Goal: Use online tool/utility: Use online tool/utility

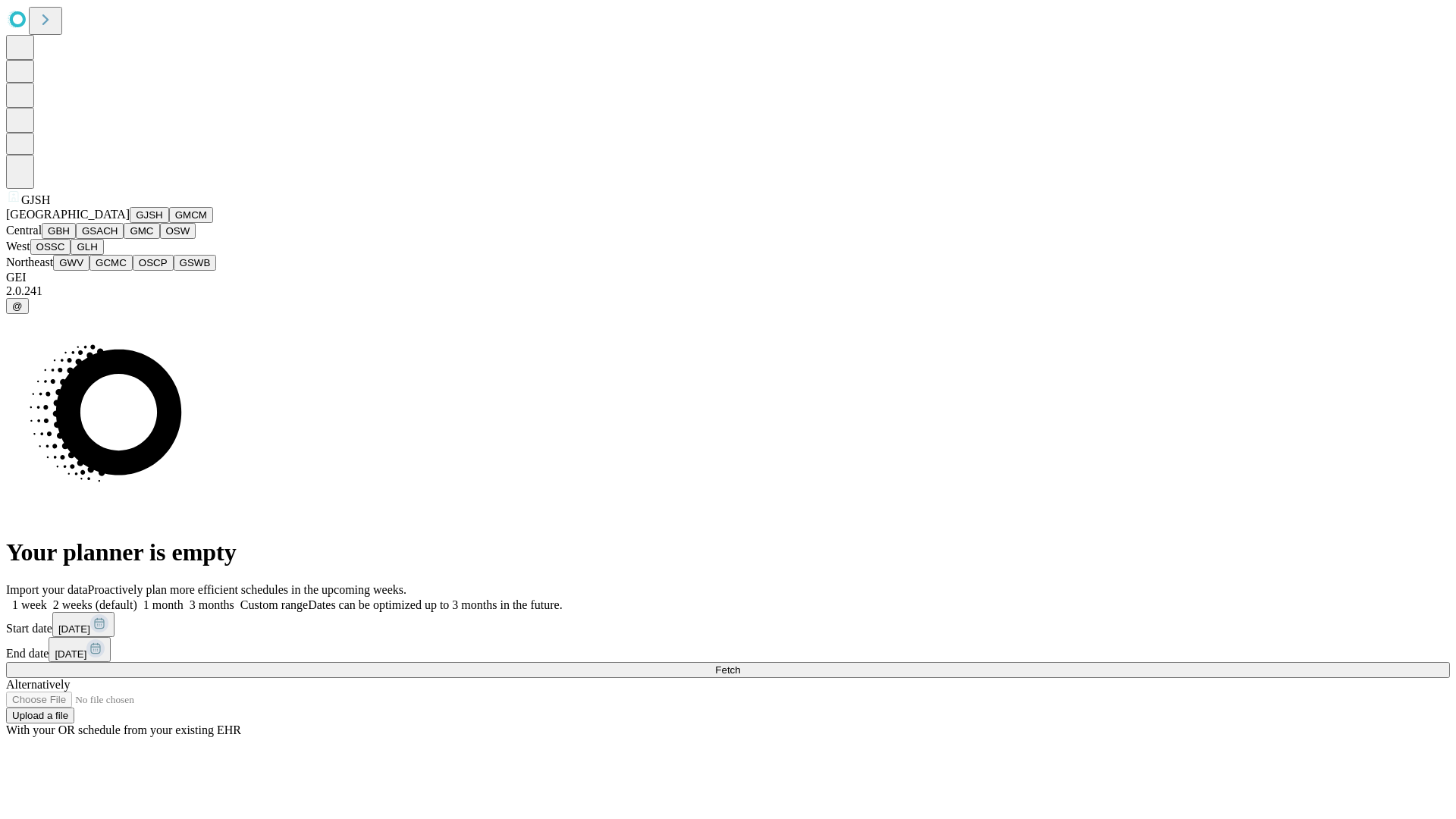
click at [130, 223] on button "GJSH" at bounding box center [150, 215] width 40 height 16
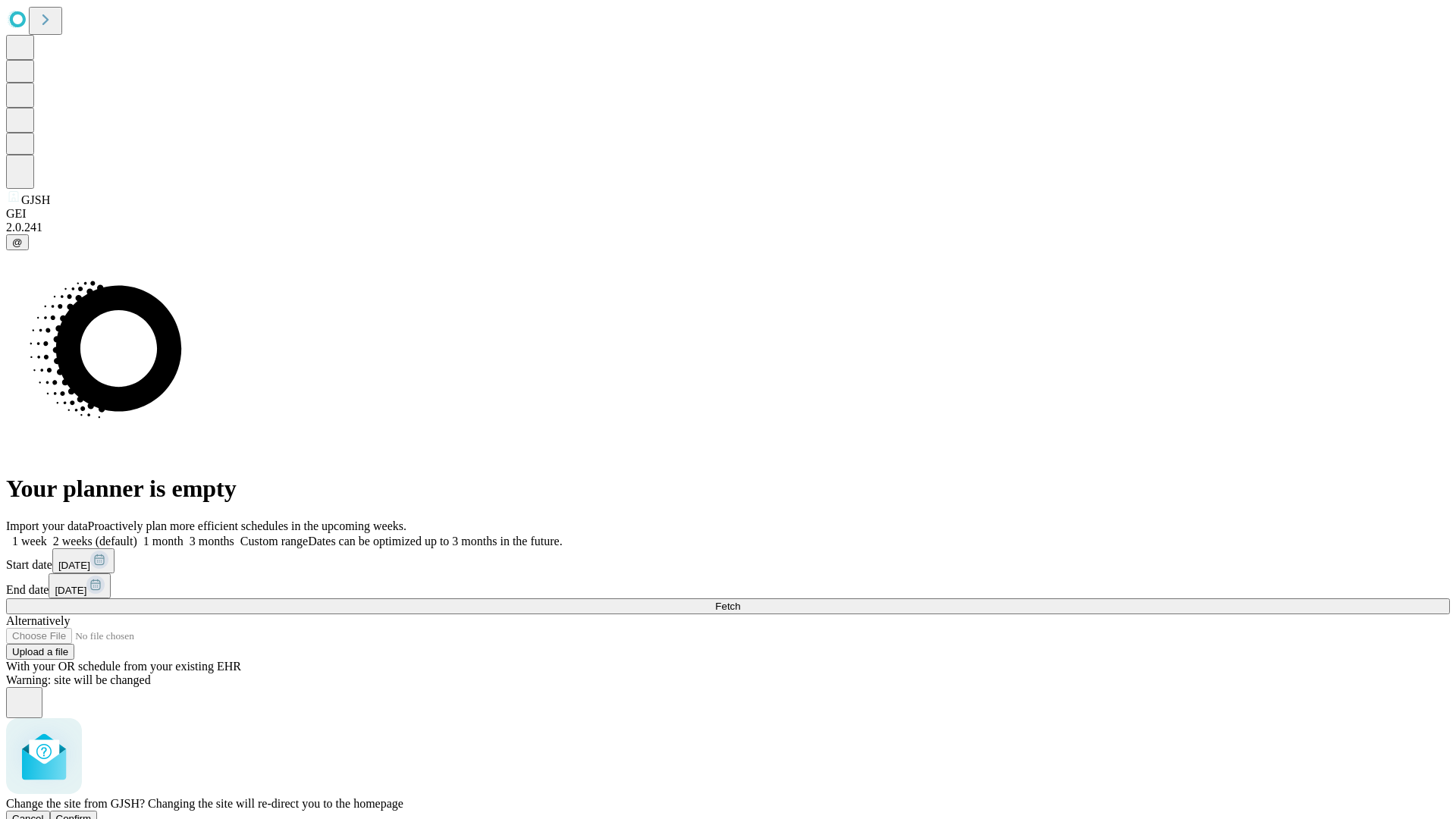
click at [92, 814] on span "Confirm" at bounding box center [73, 819] width 35 height 12
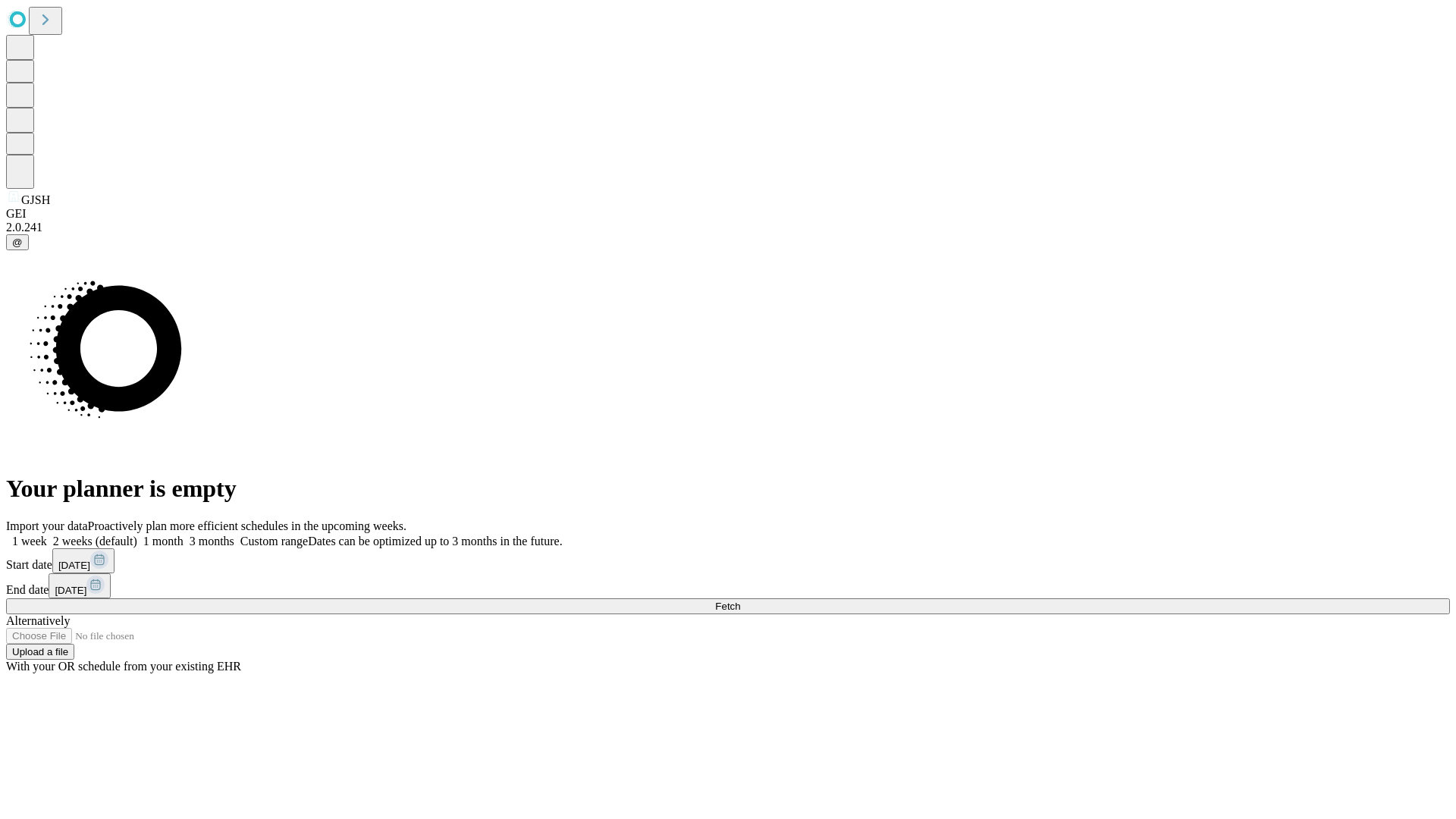
click at [47, 535] on label "1 week" at bounding box center [26, 541] width 41 height 13
click at [740, 601] on span "Fetch" at bounding box center [728, 607] width 25 height 12
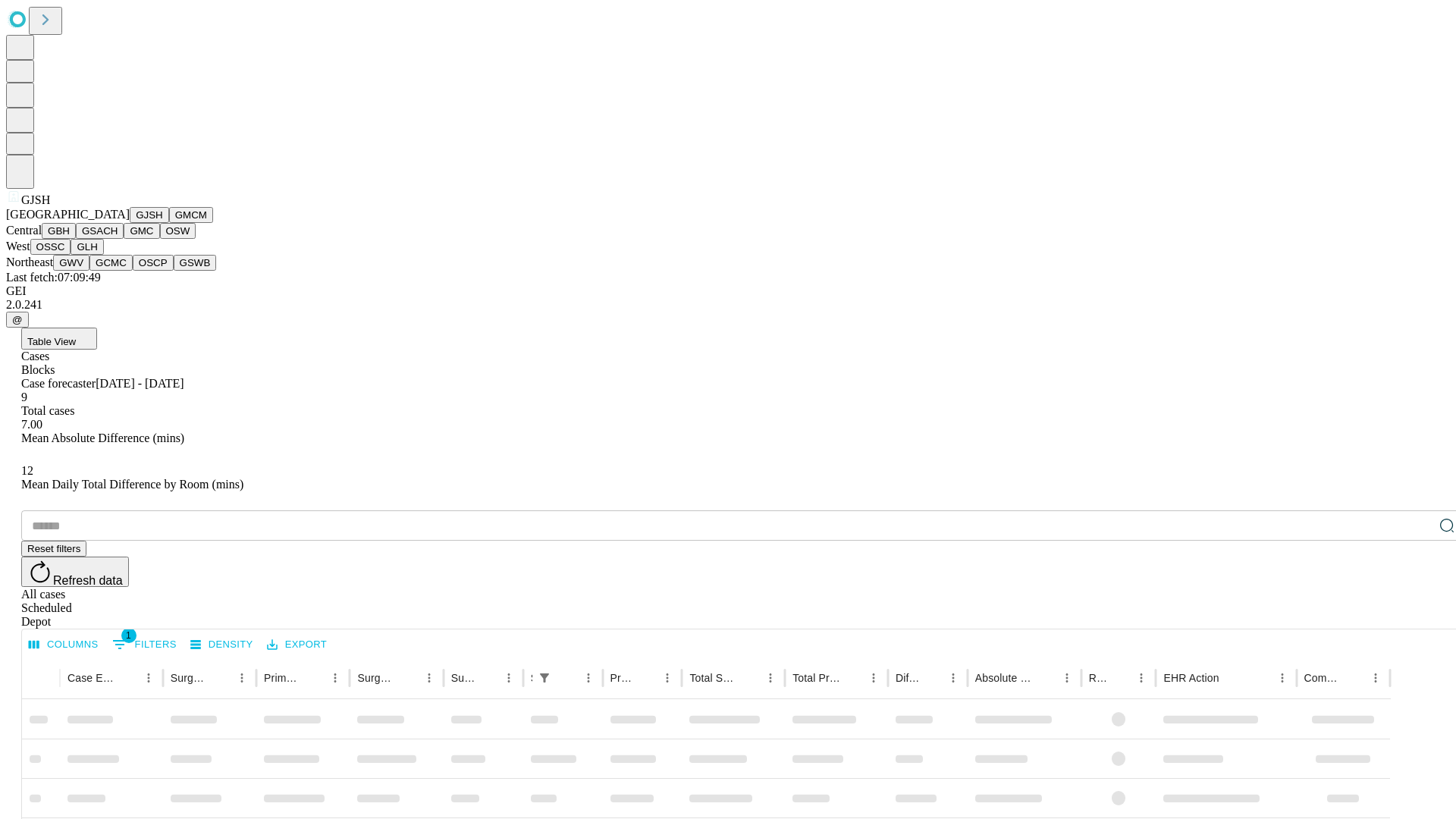
click at [169, 223] on button "GMCM" at bounding box center [191, 215] width 44 height 16
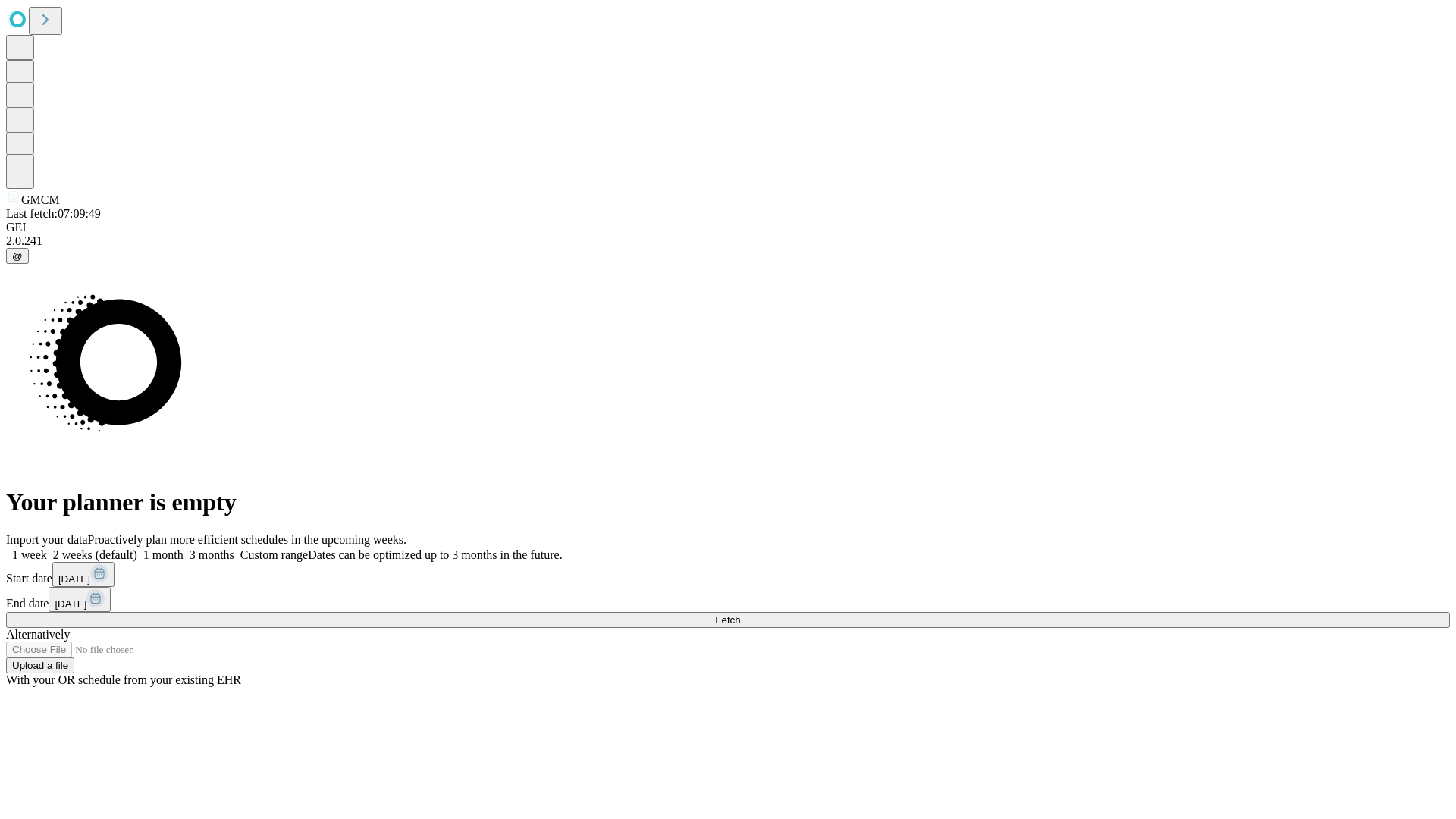
click at [47, 549] on label "1 week" at bounding box center [26, 555] width 41 height 13
click at [740, 615] on span "Fetch" at bounding box center [728, 620] width 25 height 12
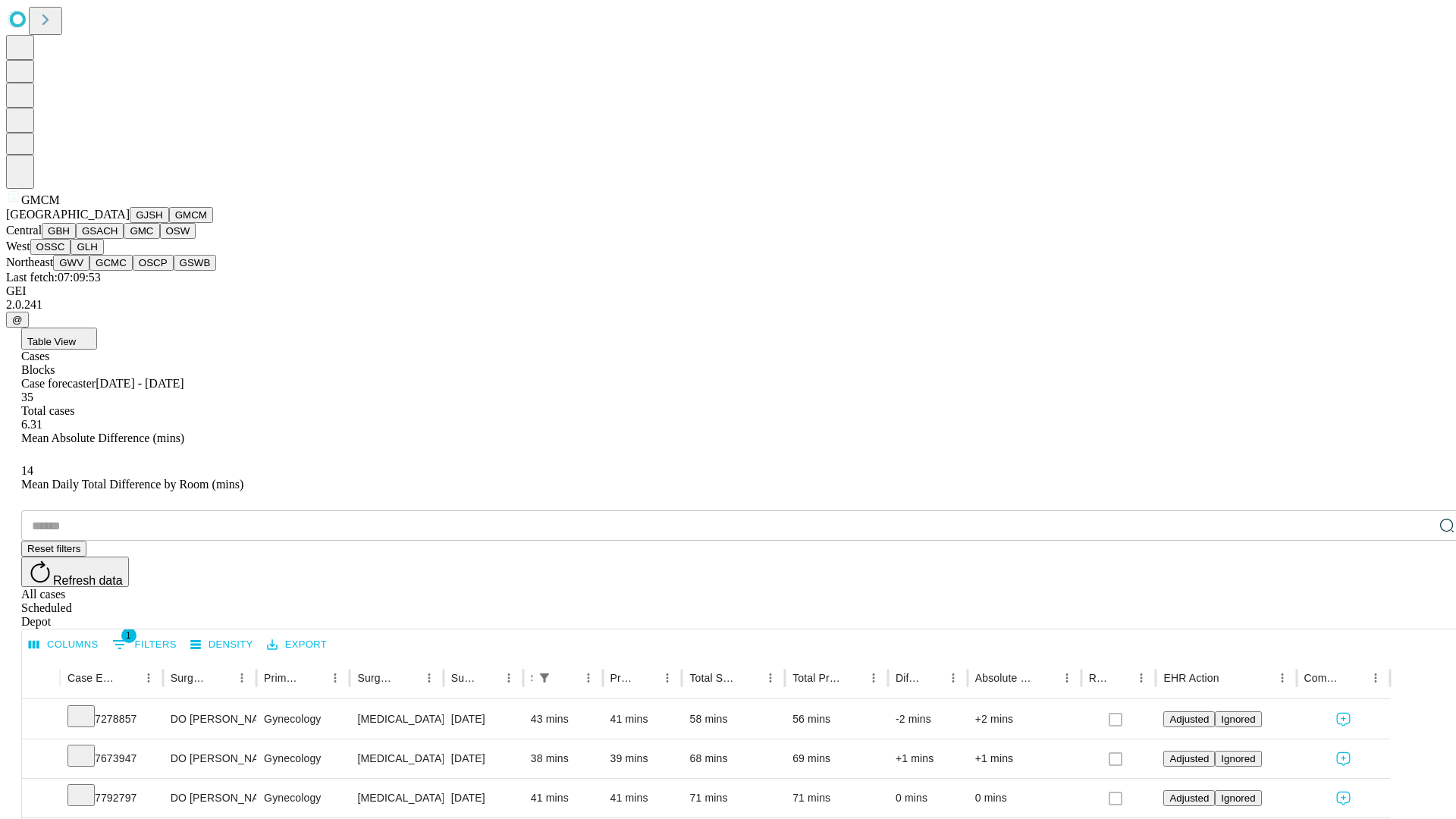
click at [76, 239] on button "GBH" at bounding box center [59, 231] width 34 height 16
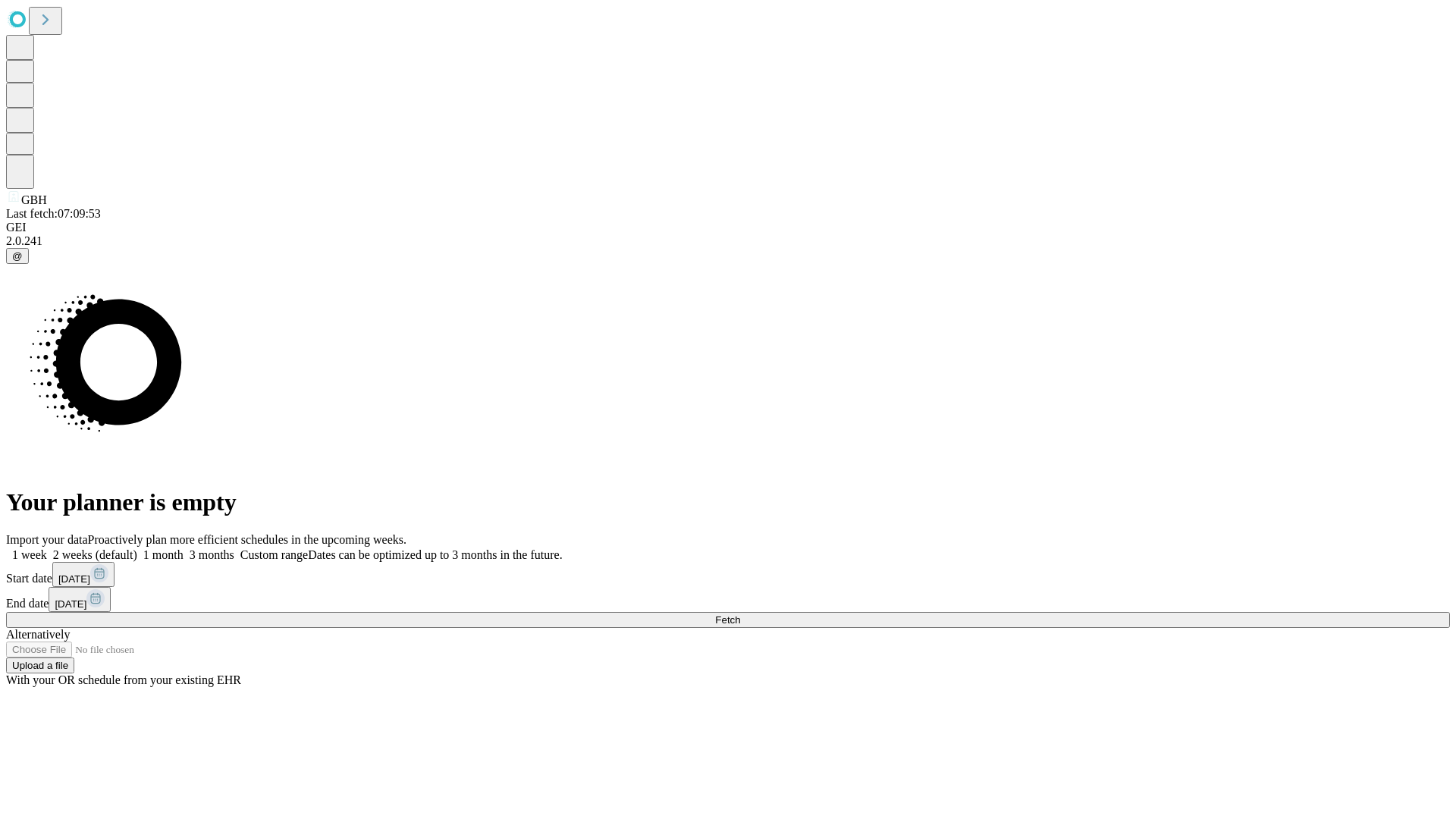
click at [47, 549] on label "1 week" at bounding box center [26, 555] width 41 height 13
click at [740, 615] on span "Fetch" at bounding box center [728, 620] width 25 height 12
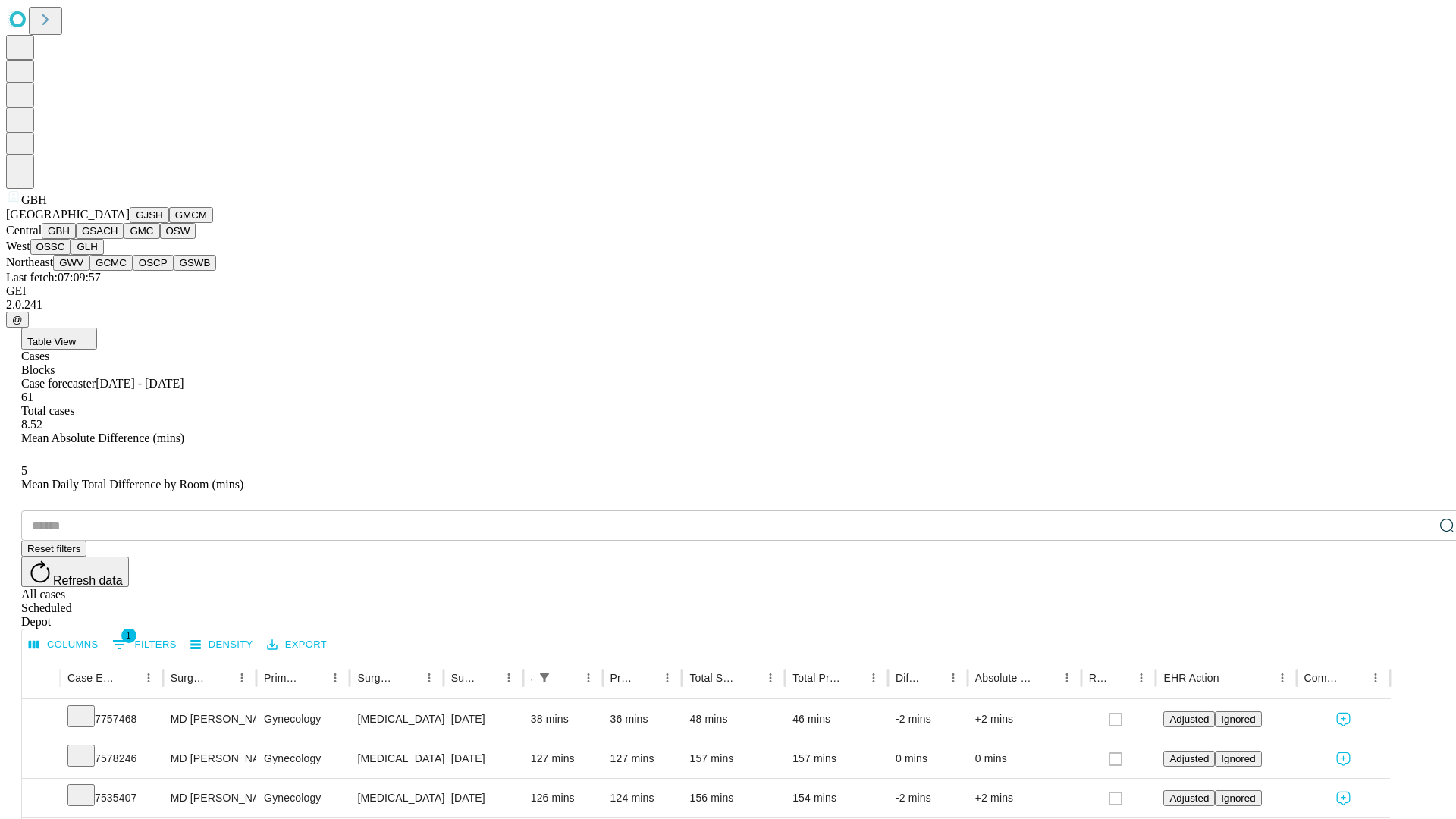
click at [117, 239] on button "GSACH" at bounding box center [99, 231] width 48 height 16
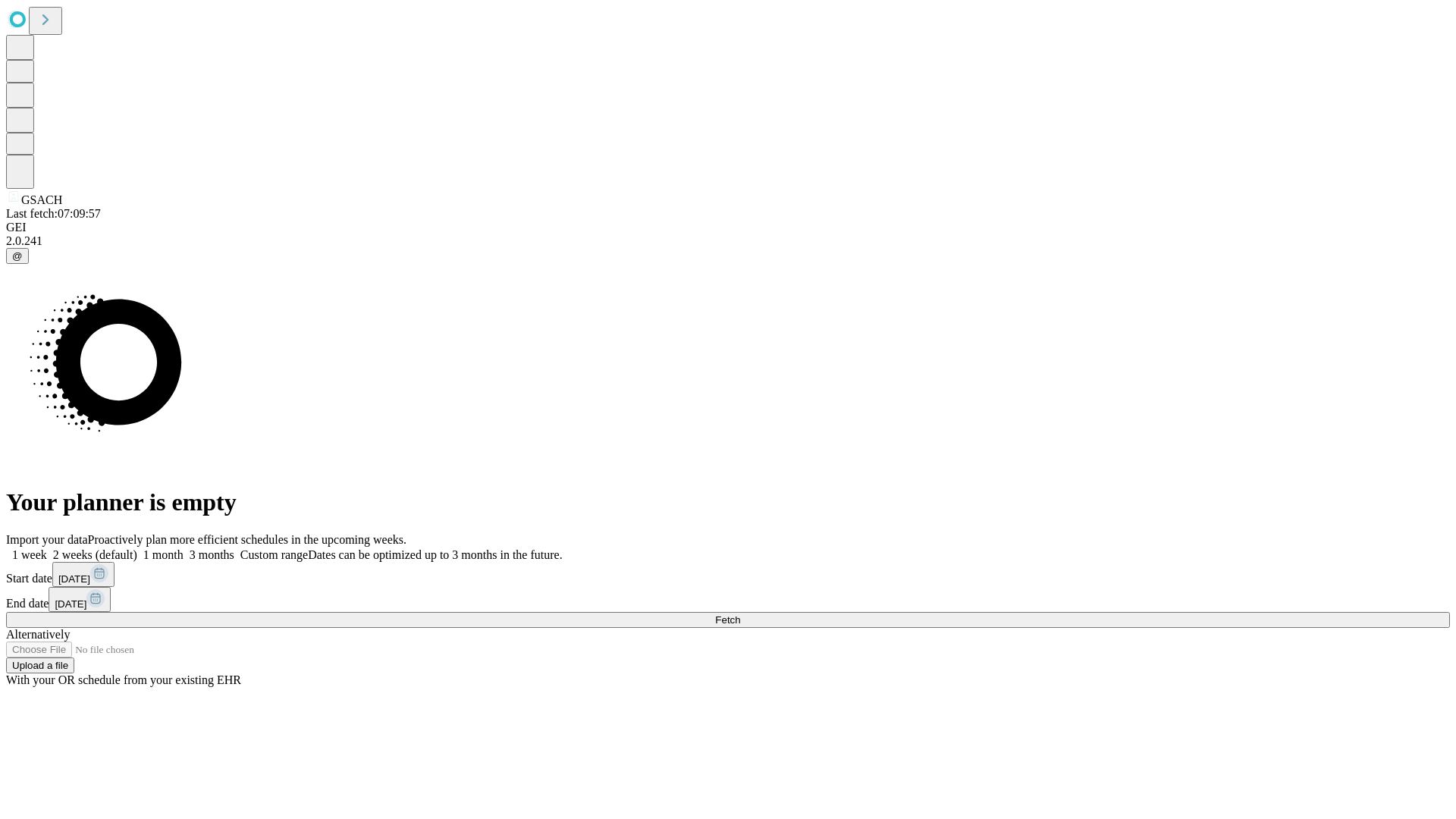
click at [740, 615] on span "Fetch" at bounding box center [728, 620] width 25 height 12
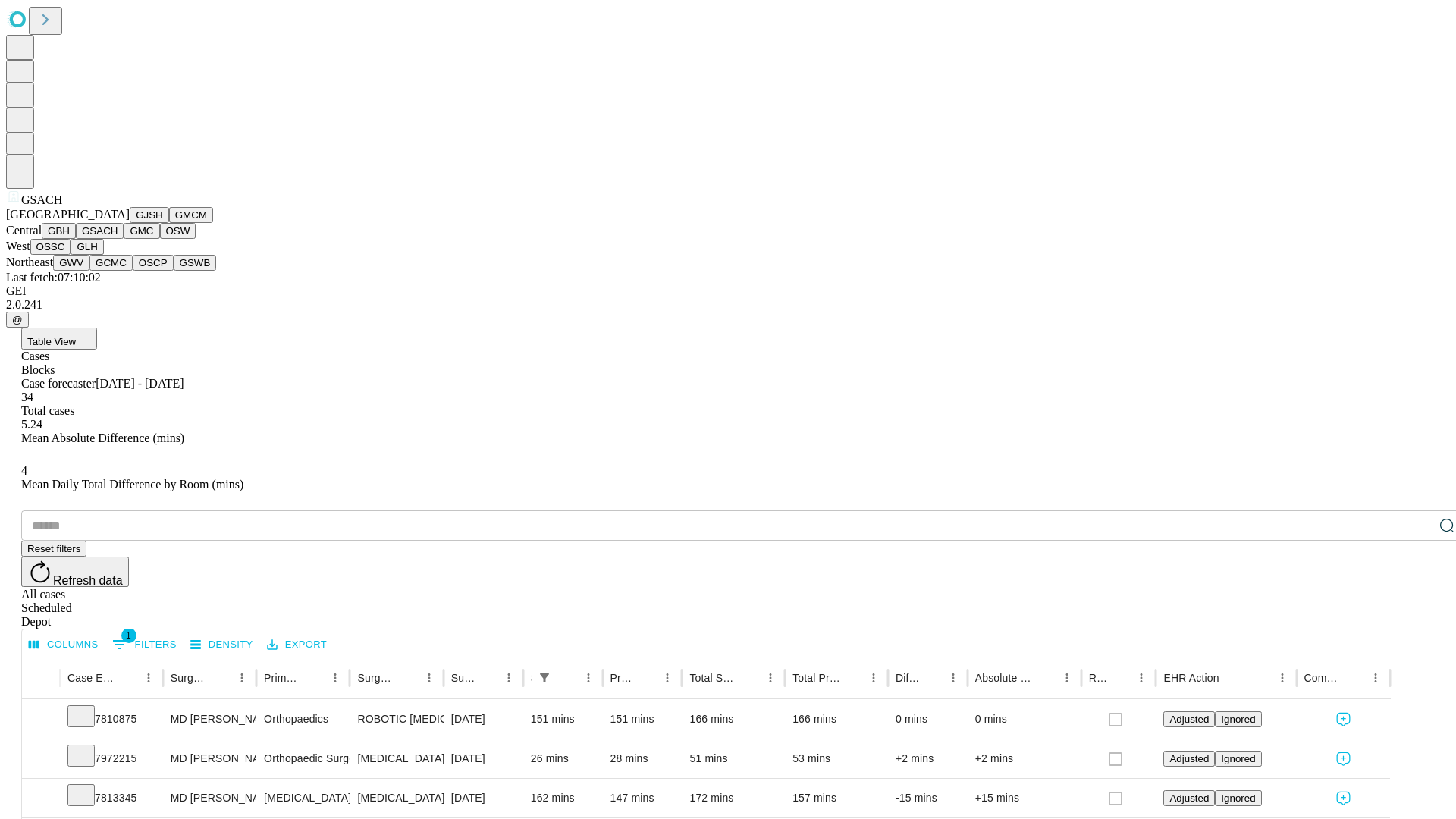
click at [124, 239] on button "GMC" at bounding box center [141, 231] width 35 height 16
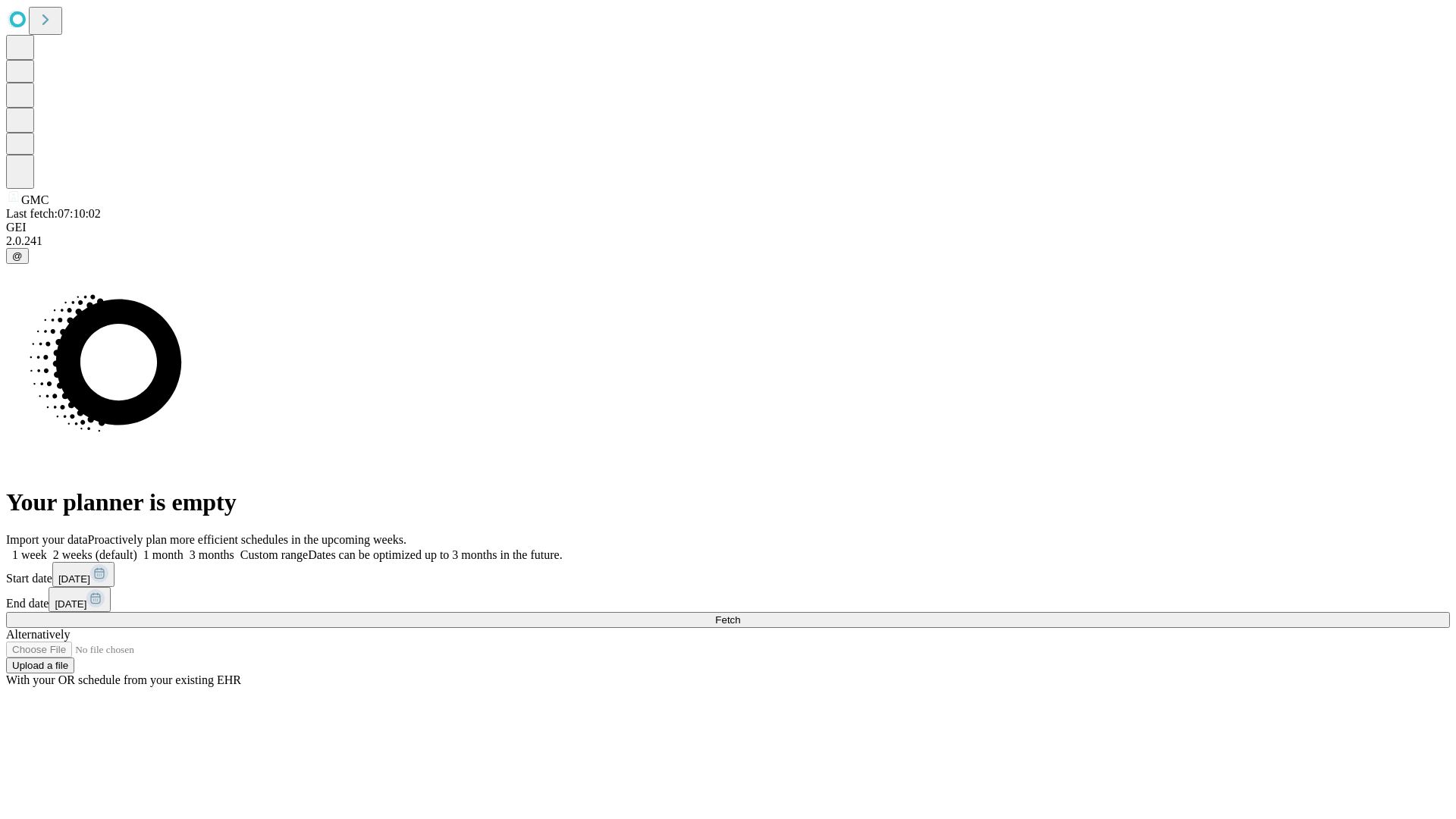
click at [47, 549] on label "1 week" at bounding box center [26, 555] width 41 height 13
click at [740, 615] on span "Fetch" at bounding box center [728, 620] width 25 height 12
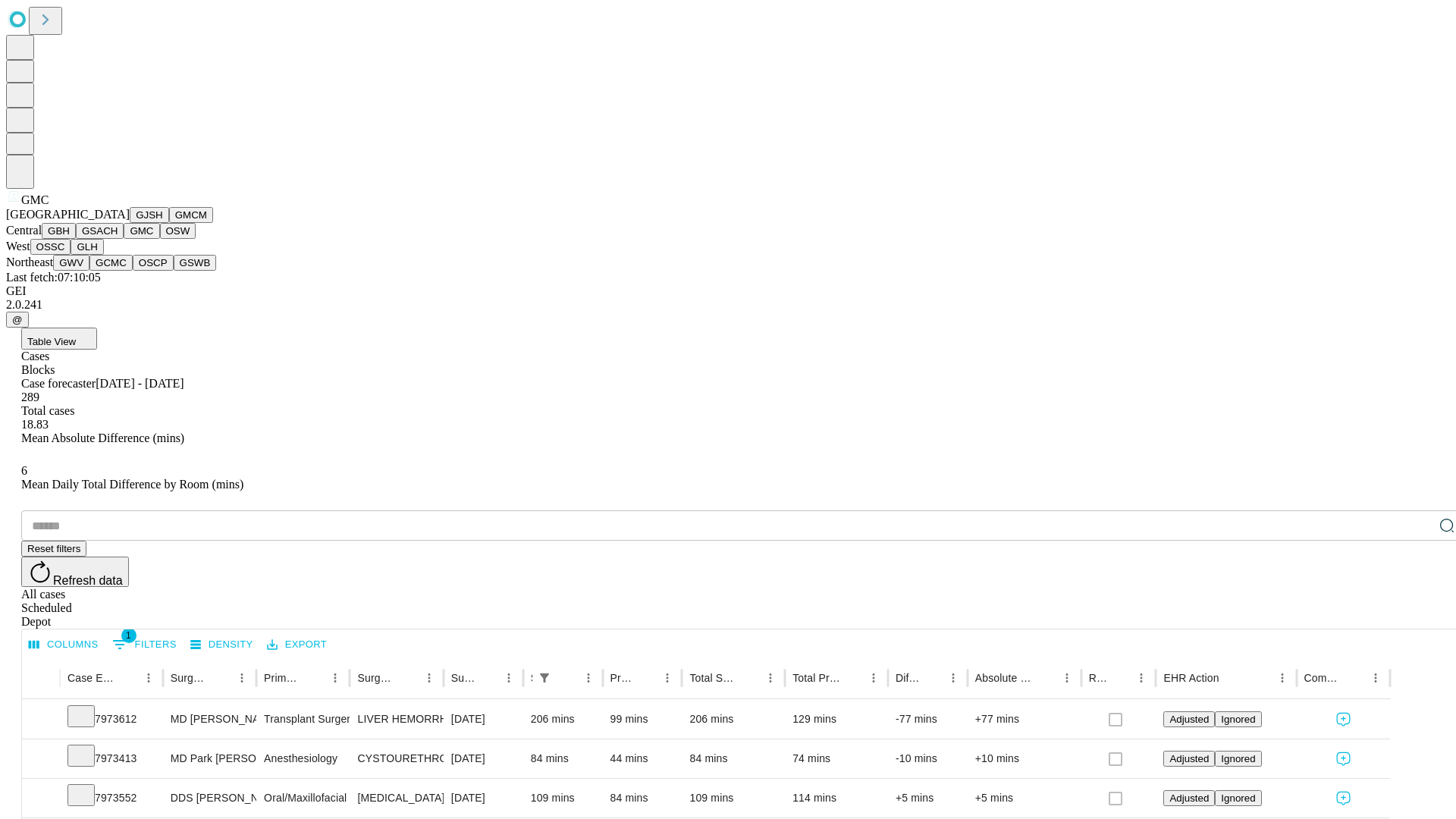
click at [160, 239] on button "OSW" at bounding box center [178, 231] width 36 height 16
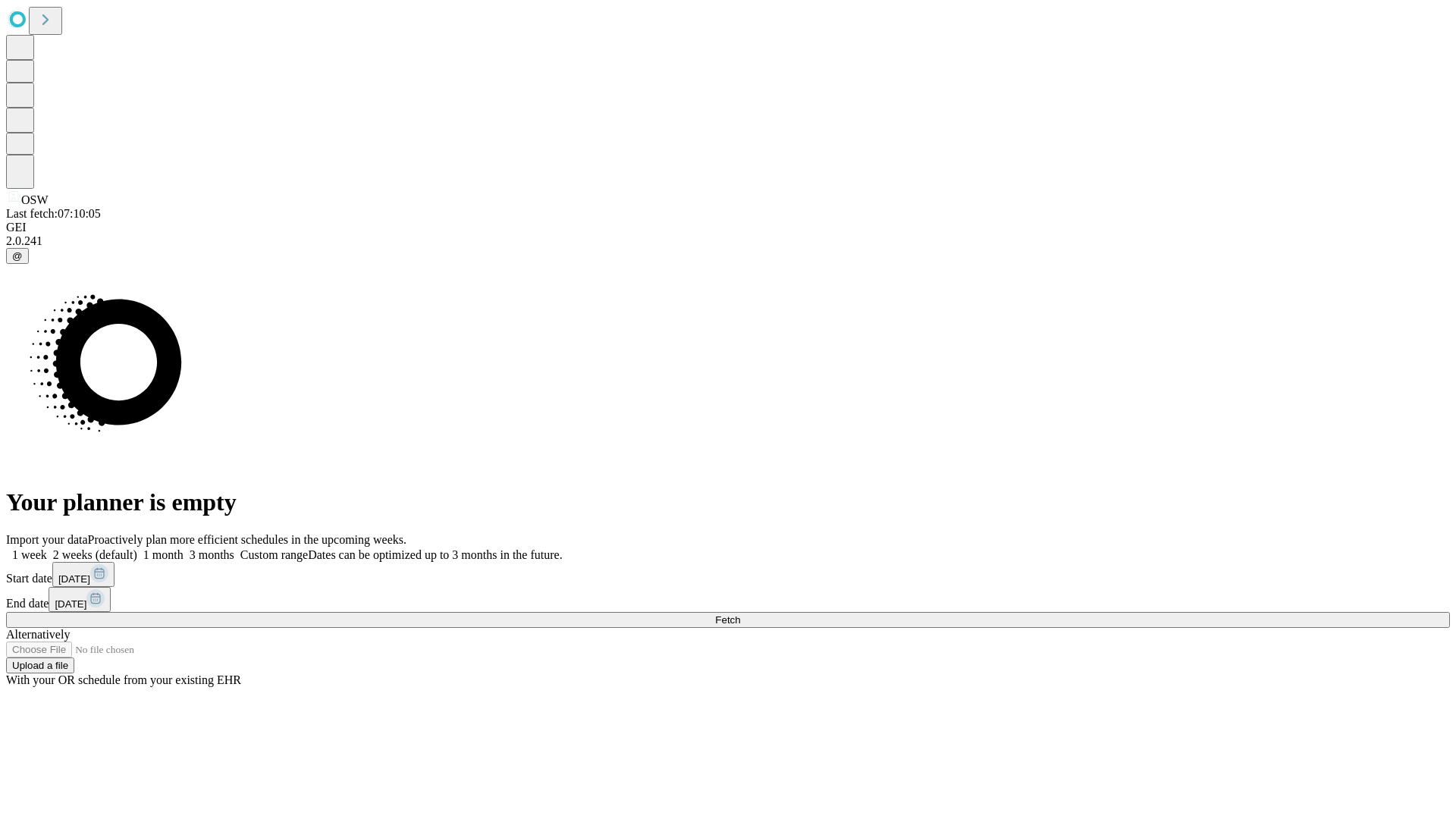
click at [47, 549] on label "1 week" at bounding box center [26, 555] width 41 height 13
click at [740, 615] on span "Fetch" at bounding box center [728, 620] width 25 height 12
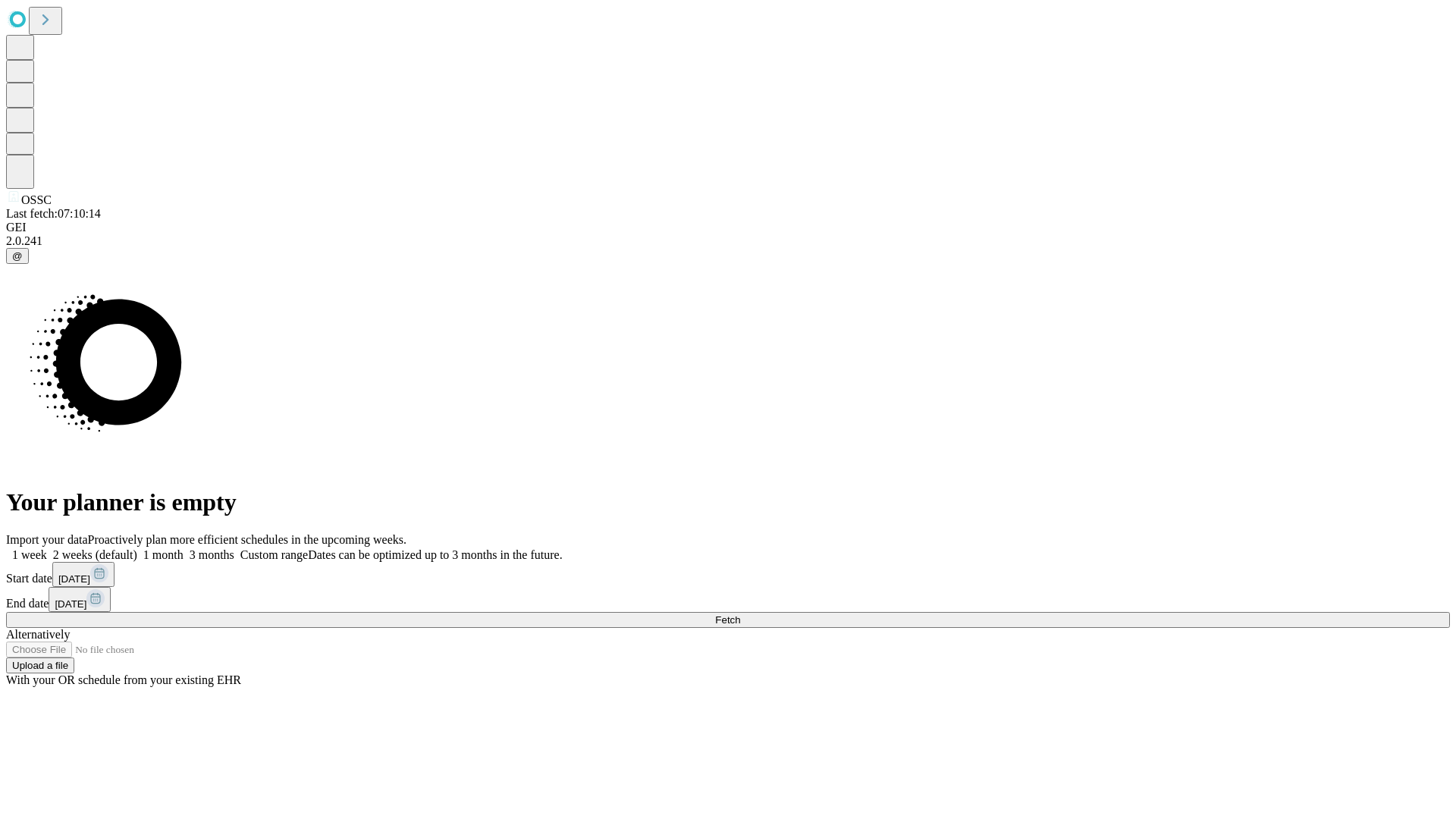
click at [47, 549] on label "1 week" at bounding box center [26, 555] width 41 height 13
click at [740, 615] on span "Fetch" at bounding box center [728, 620] width 25 height 12
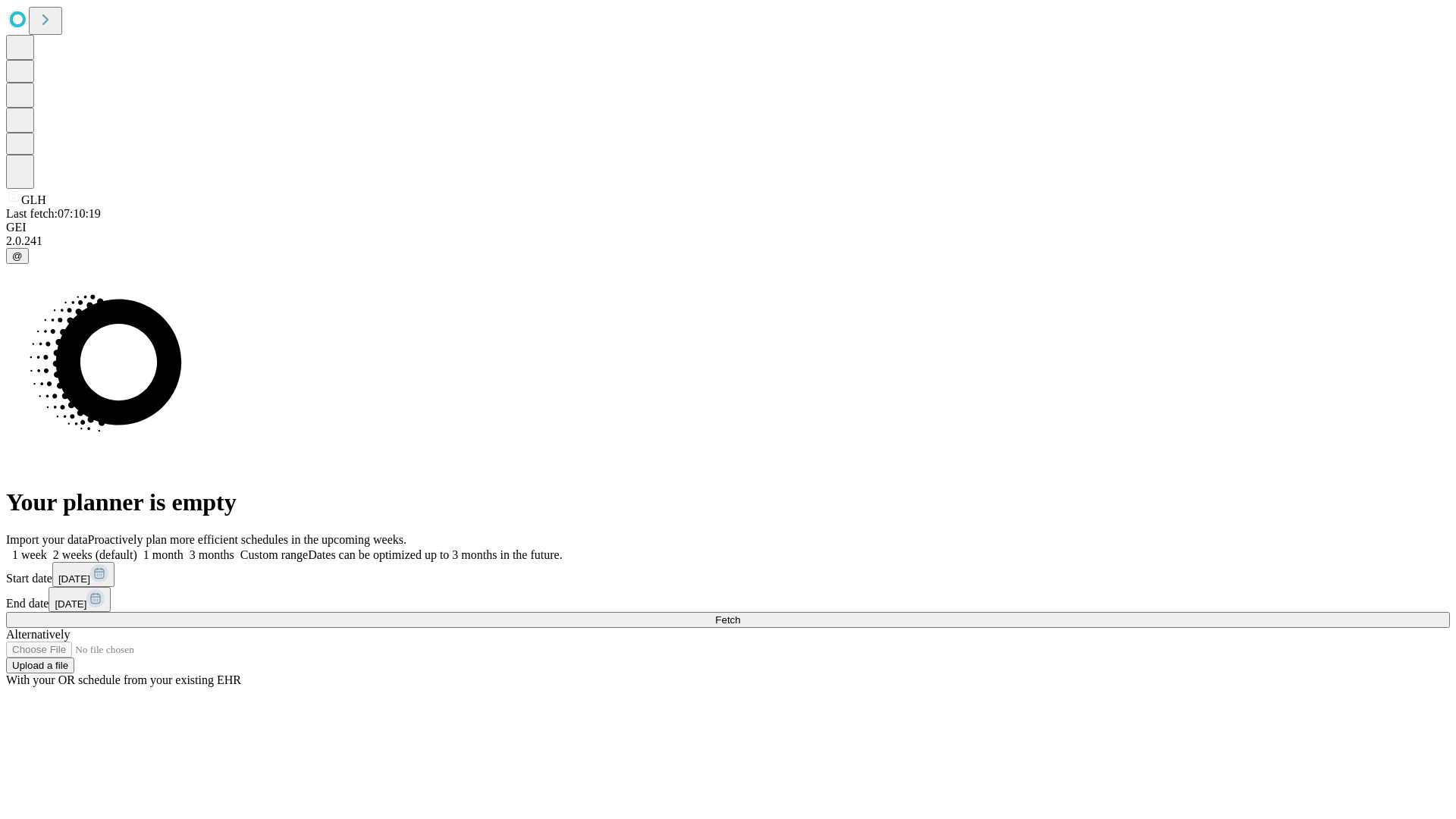
click at [47, 549] on label "1 week" at bounding box center [26, 555] width 41 height 13
click at [740, 615] on span "Fetch" at bounding box center [728, 620] width 25 height 12
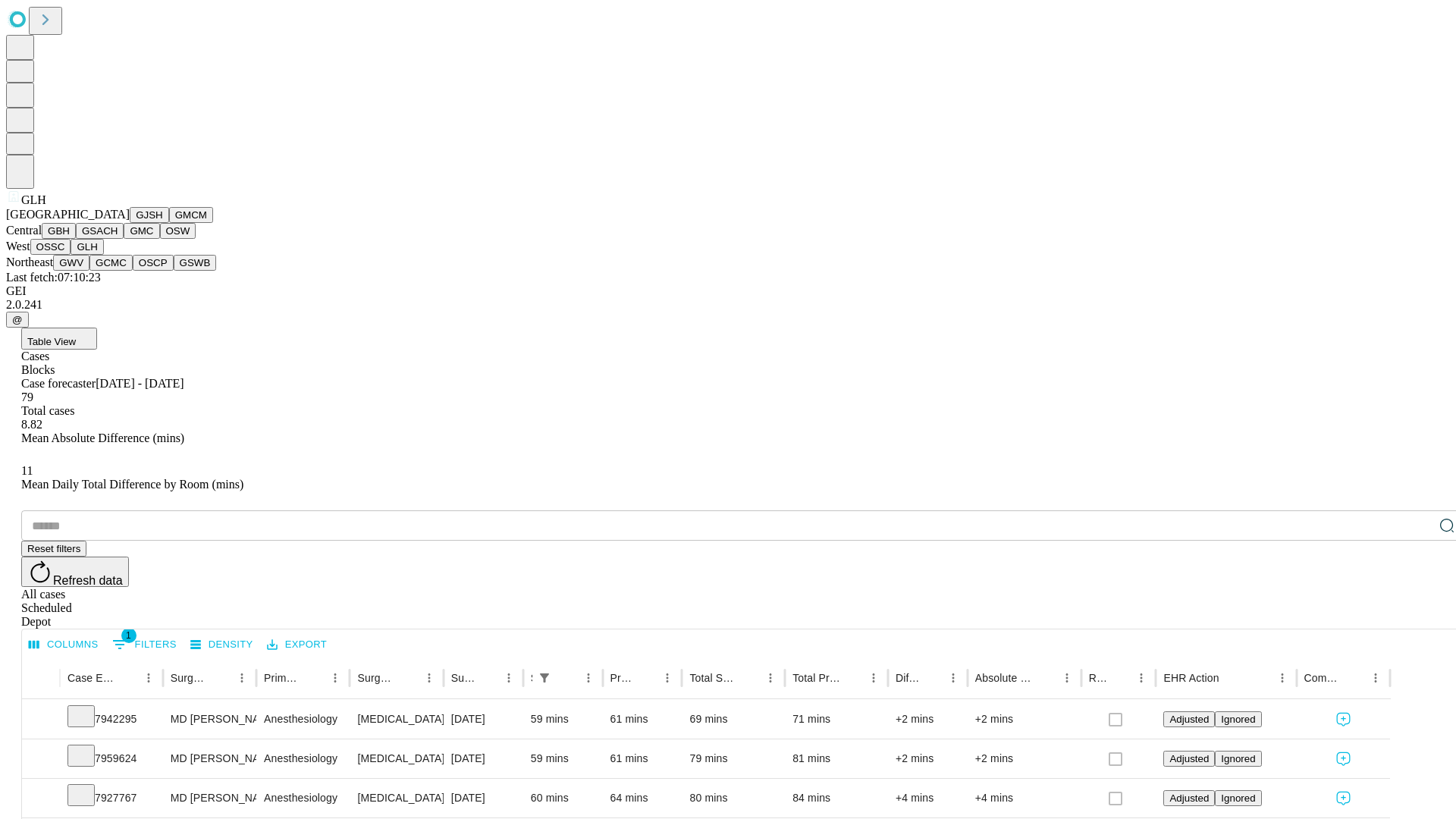
click at [89, 271] on button "GWV" at bounding box center [71, 263] width 36 height 16
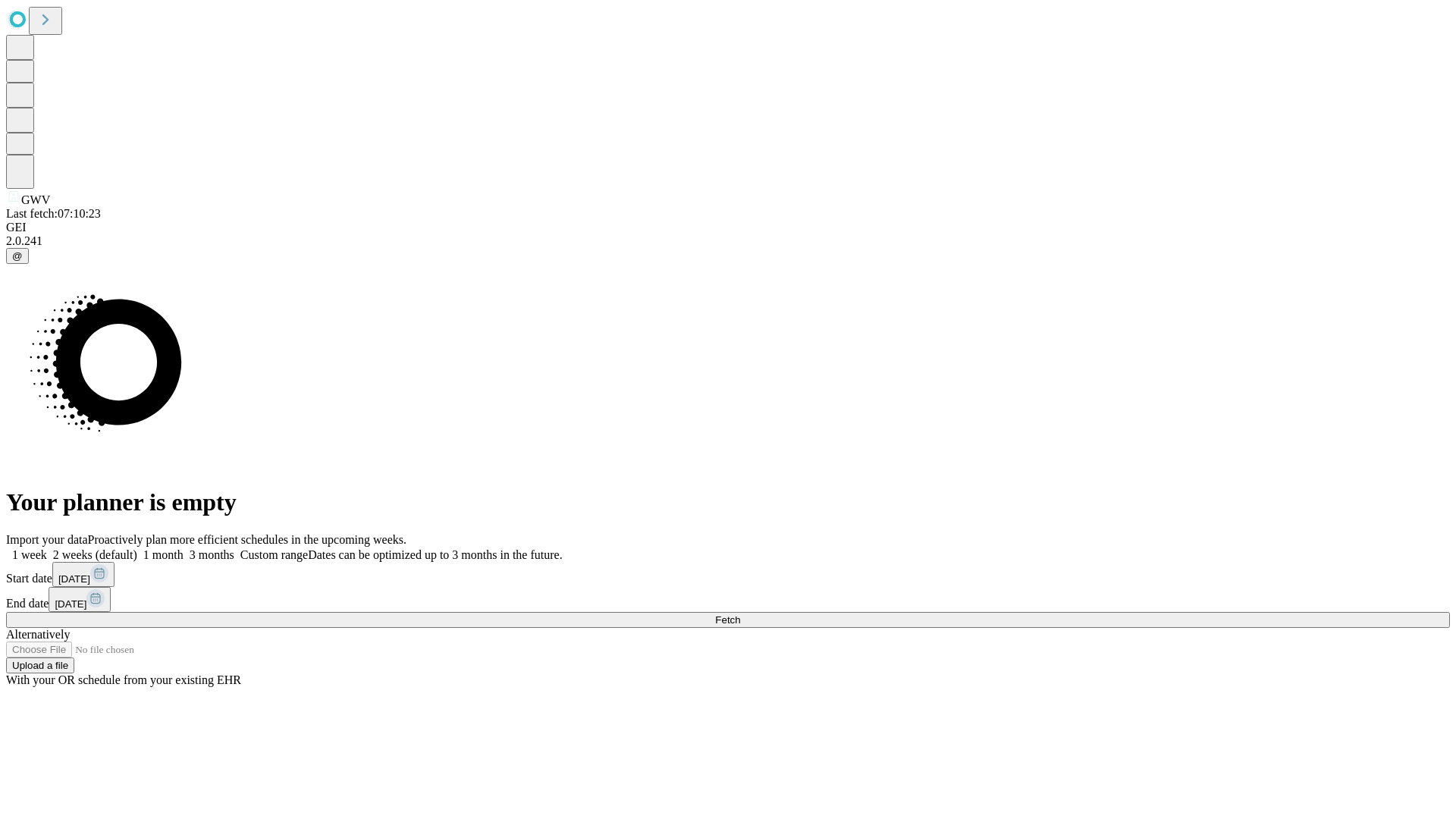
click at [47, 549] on label "1 week" at bounding box center [26, 555] width 41 height 13
click at [740, 615] on span "Fetch" at bounding box center [728, 620] width 25 height 12
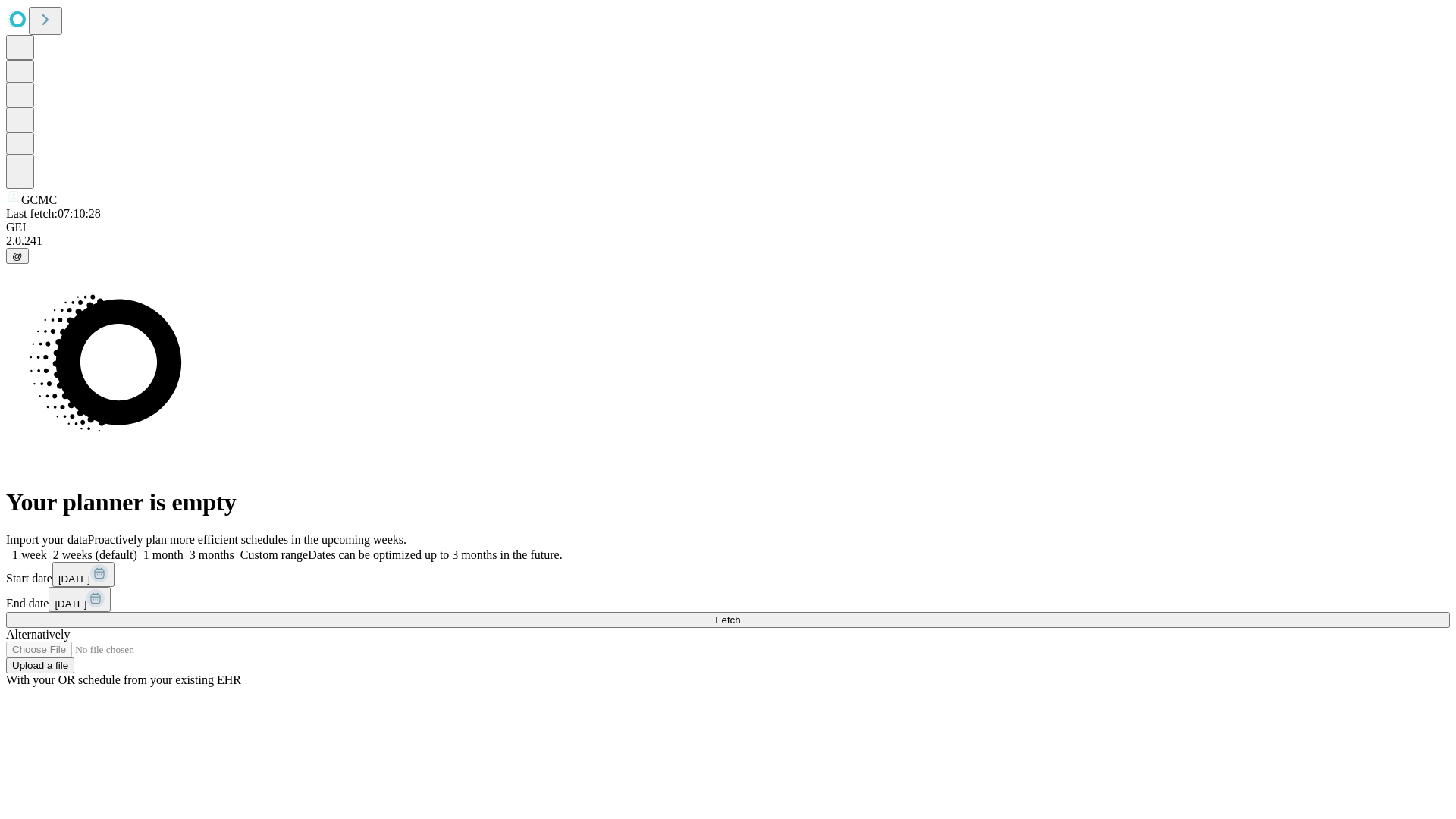
click at [47, 549] on label "1 week" at bounding box center [26, 555] width 41 height 13
click at [740, 615] on span "Fetch" at bounding box center [728, 620] width 25 height 12
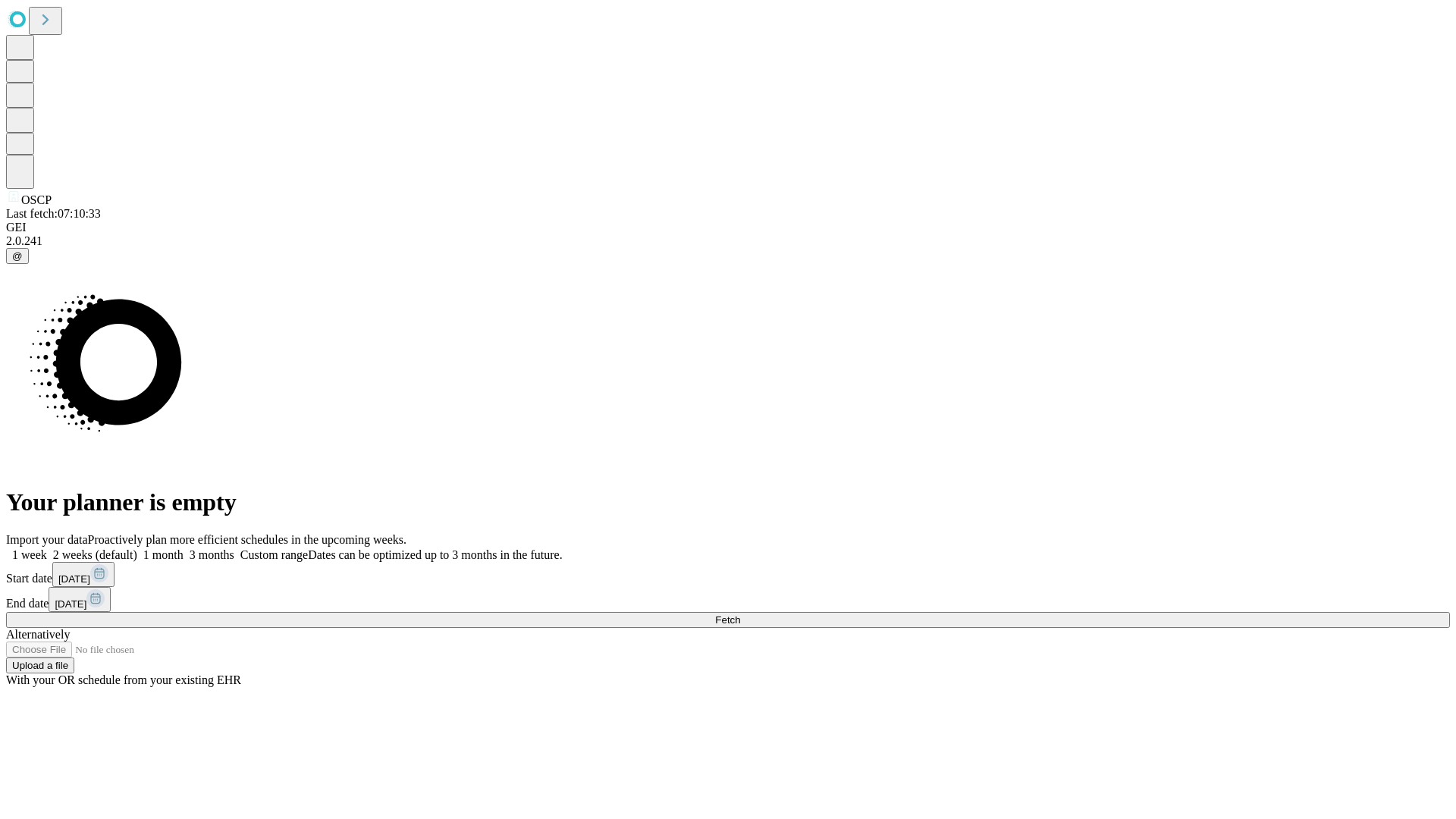
click at [47, 549] on label "1 week" at bounding box center [26, 555] width 41 height 13
click at [740, 615] on span "Fetch" at bounding box center [728, 620] width 25 height 12
